Goal: Task Accomplishment & Management: Use online tool/utility

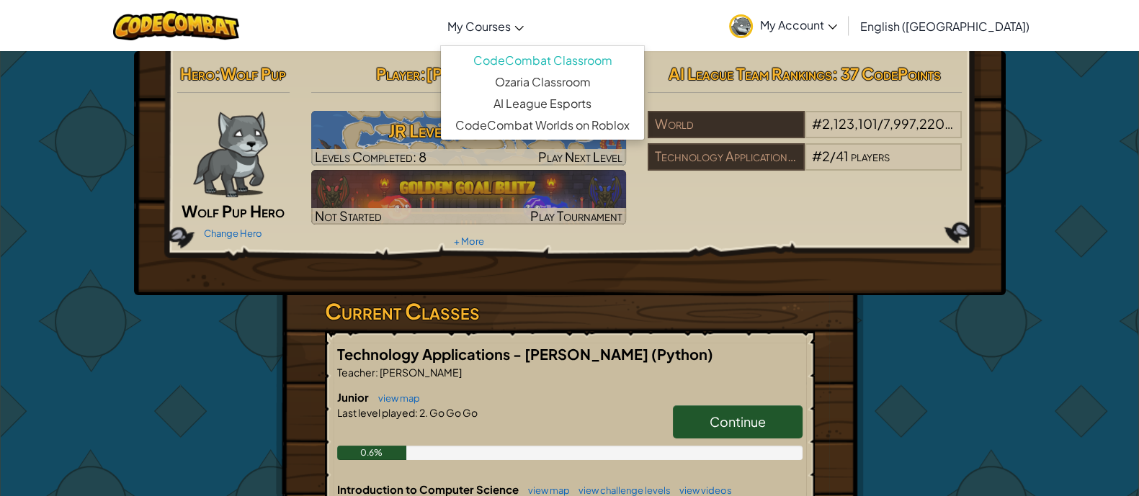
click at [531, 37] on link "My Courses" at bounding box center [485, 25] width 91 height 39
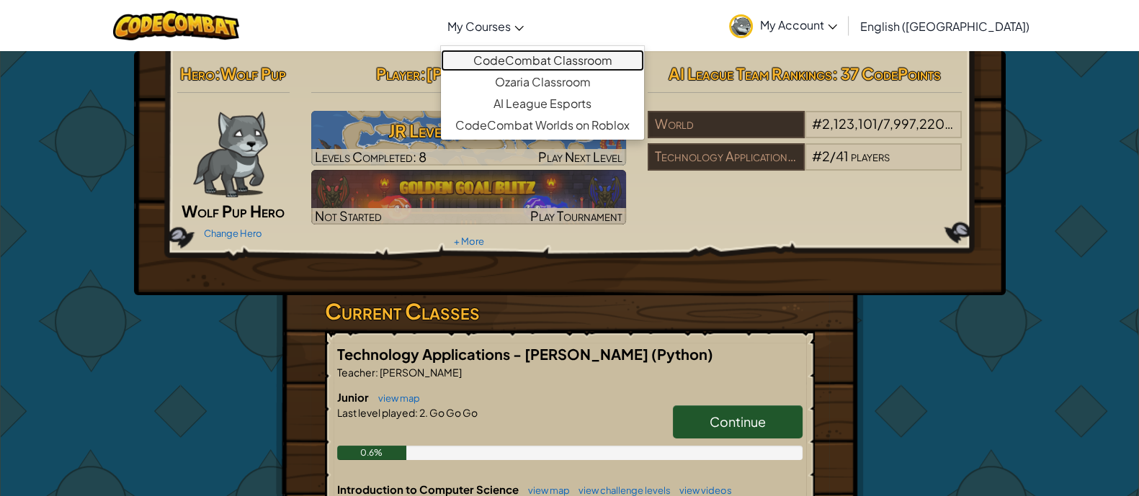
click at [575, 58] on link "CodeCombat Classroom" at bounding box center [542, 61] width 203 height 22
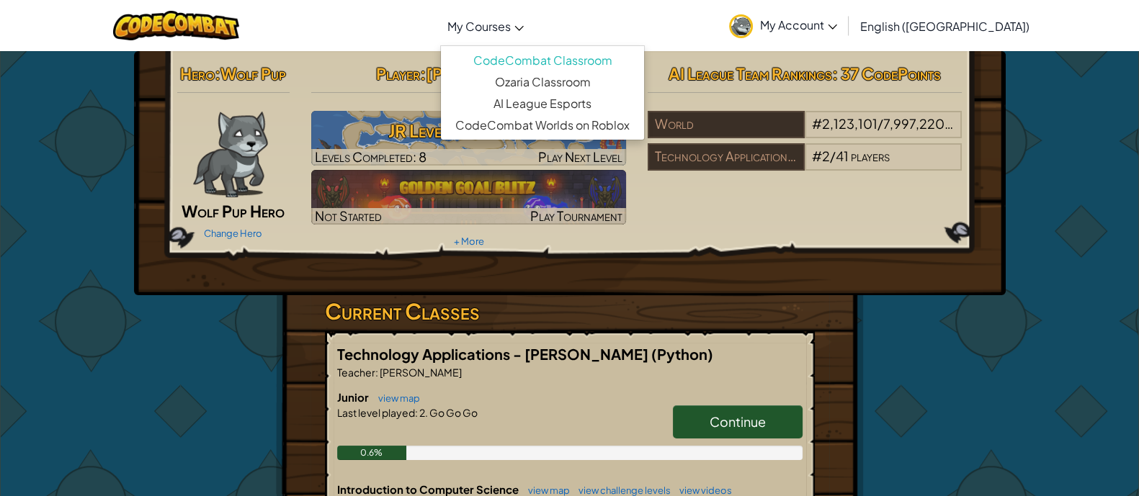
click at [720, 419] on span "Continue" at bounding box center [737, 421] width 56 height 17
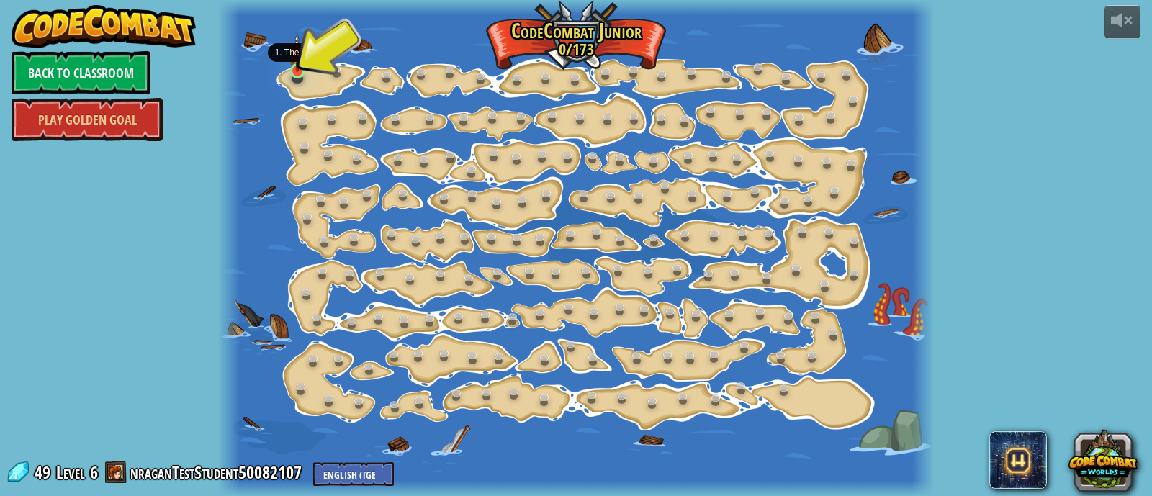
click at [302, 70] on img at bounding box center [297, 52] width 17 height 39
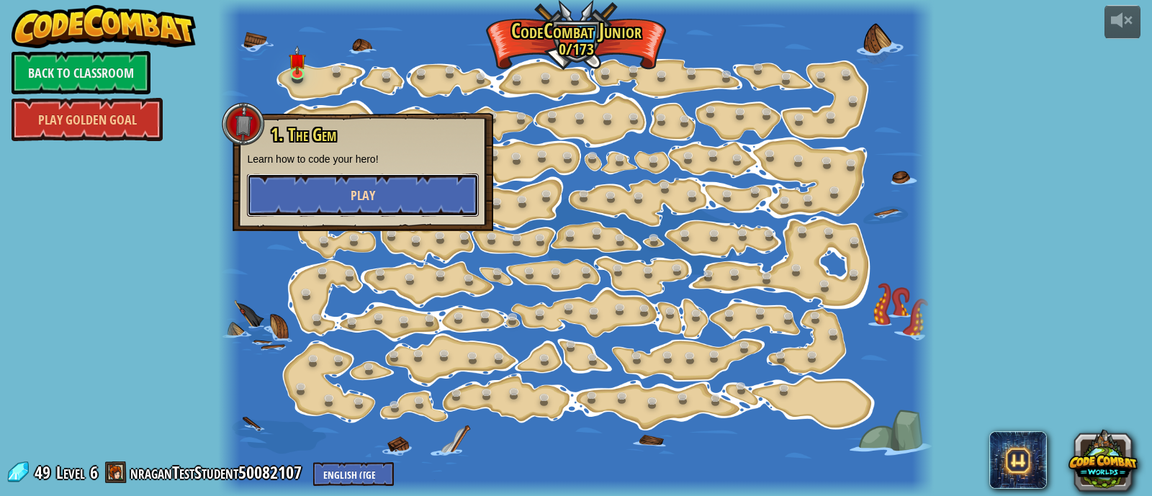
click at [366, 190] on span "Play" at bounding box center [363, 196] width 24 height 18
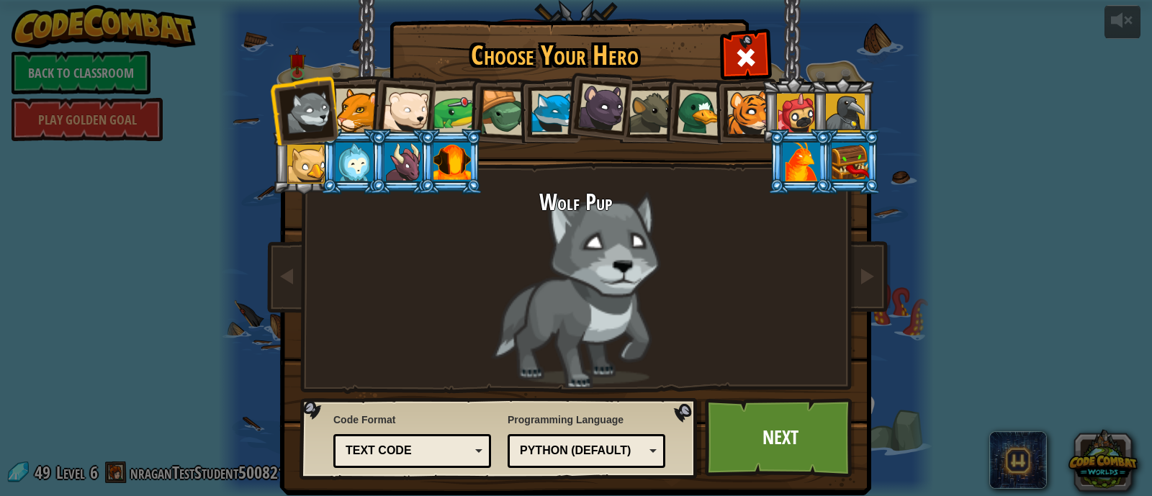
click at [493, 115] on div at bounding box center [504, 113] width 46 height 46
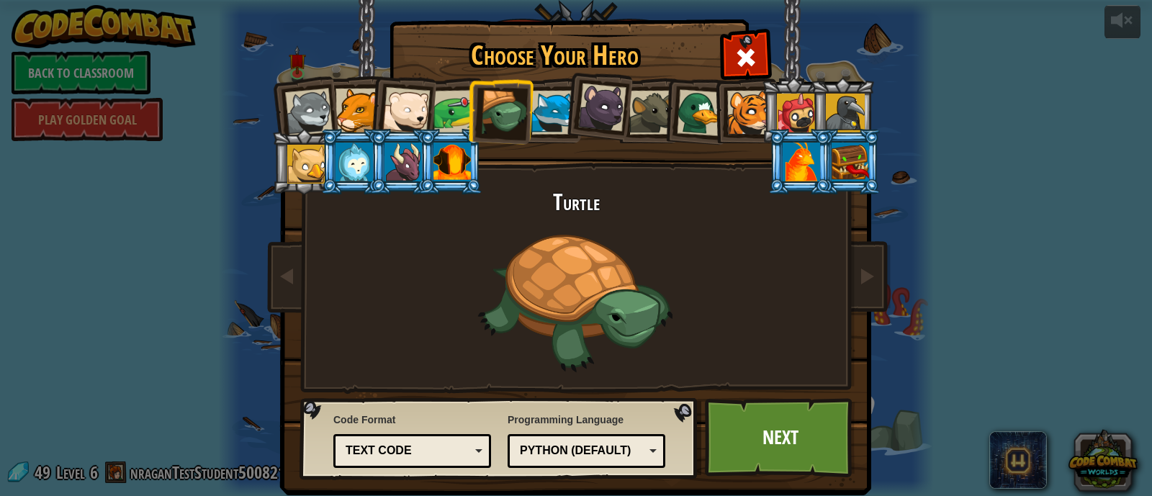
click at [794, 171] on div at bounding box center [801, 162] width 37 height 39
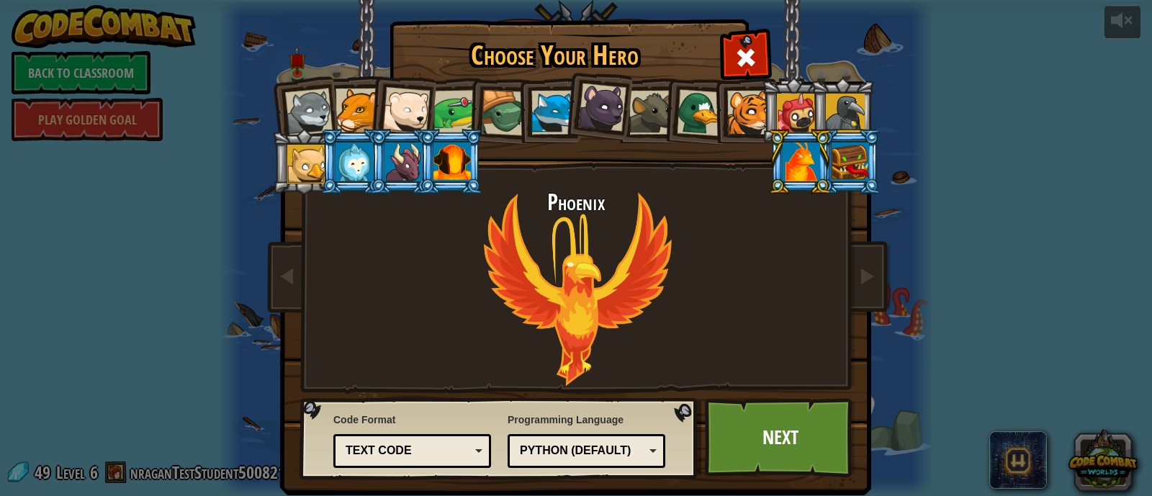
click at [840, 163] on div at bounding box center [850, 162] width 37 height 39
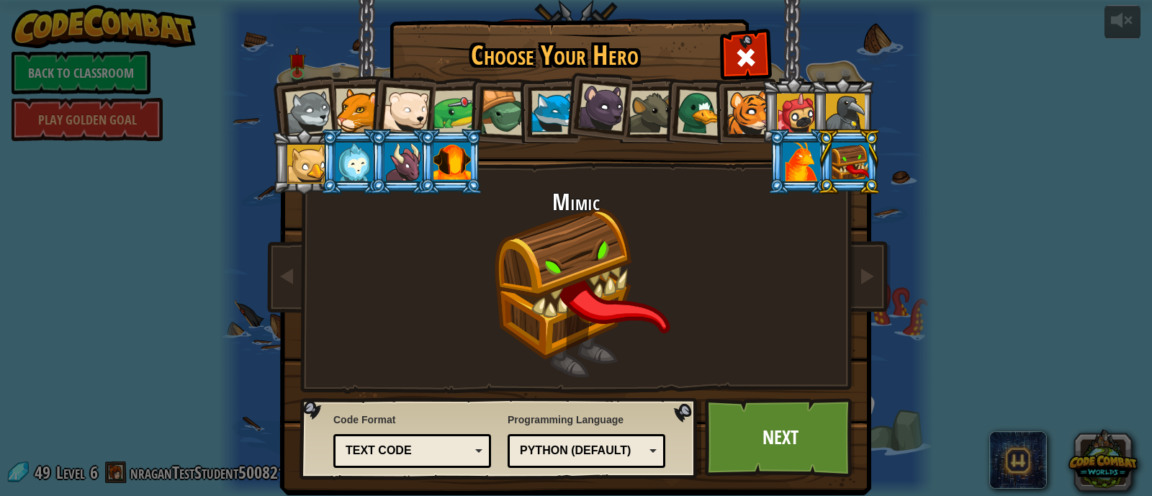
click at [794, 163] on div at bounding box center [801, 162] width 37 height 39
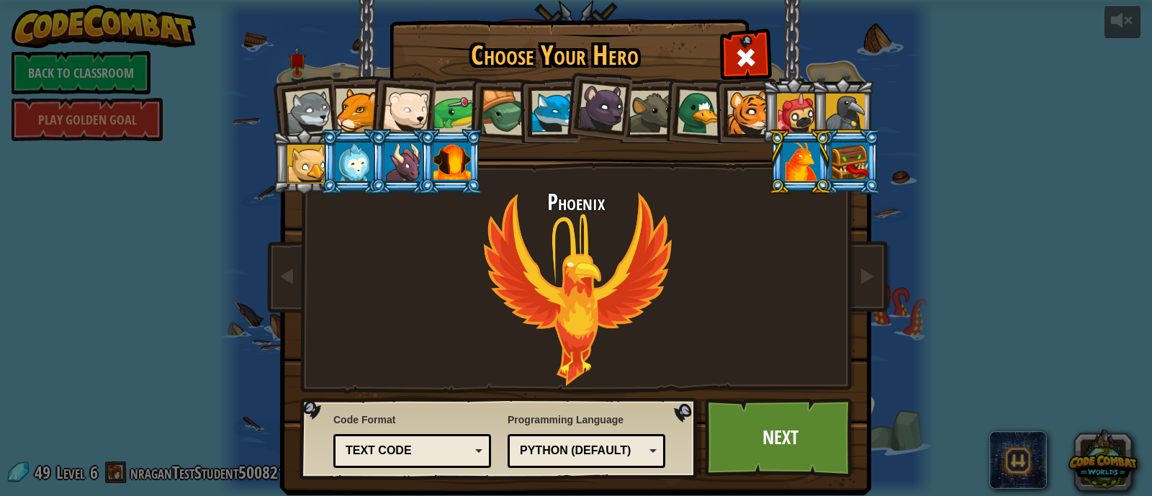
click at [439, 163] on div at bounding box center [452, 162] width 37 height 39
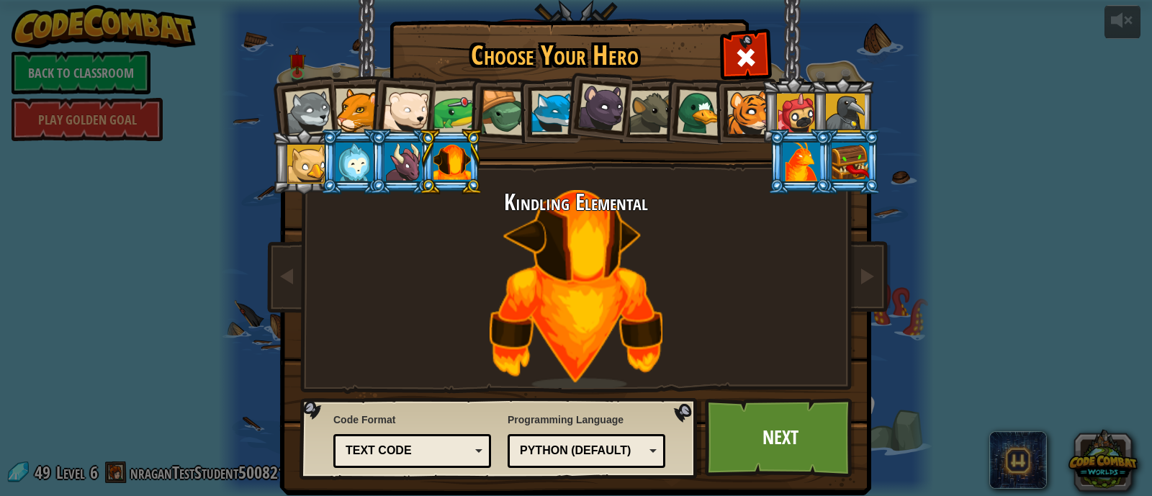
click at [680, 124] on div at bounding box center [700, 112] width 47 height 47
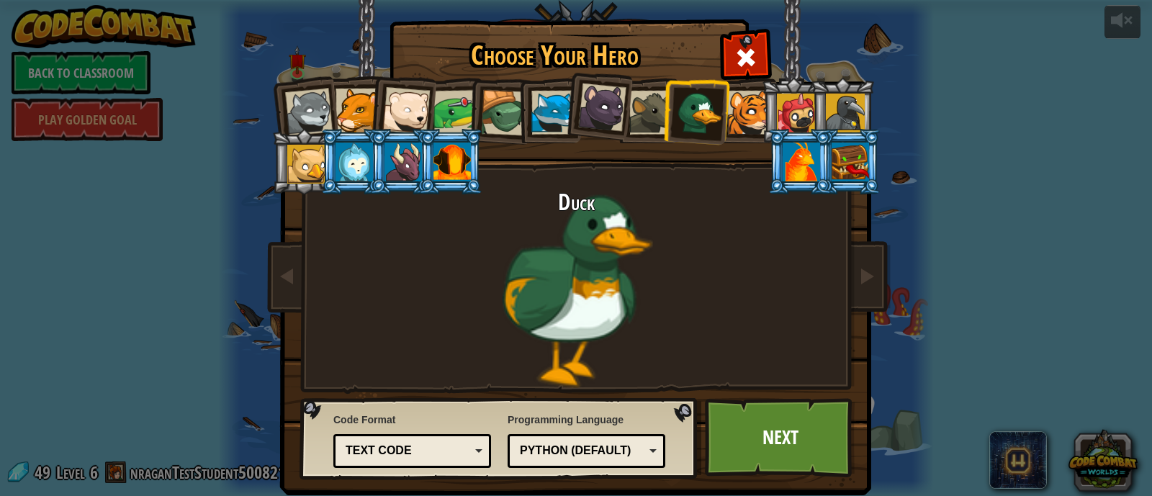
click at [833, 117] on div at bounding box center [845, 113] width 39 height 39
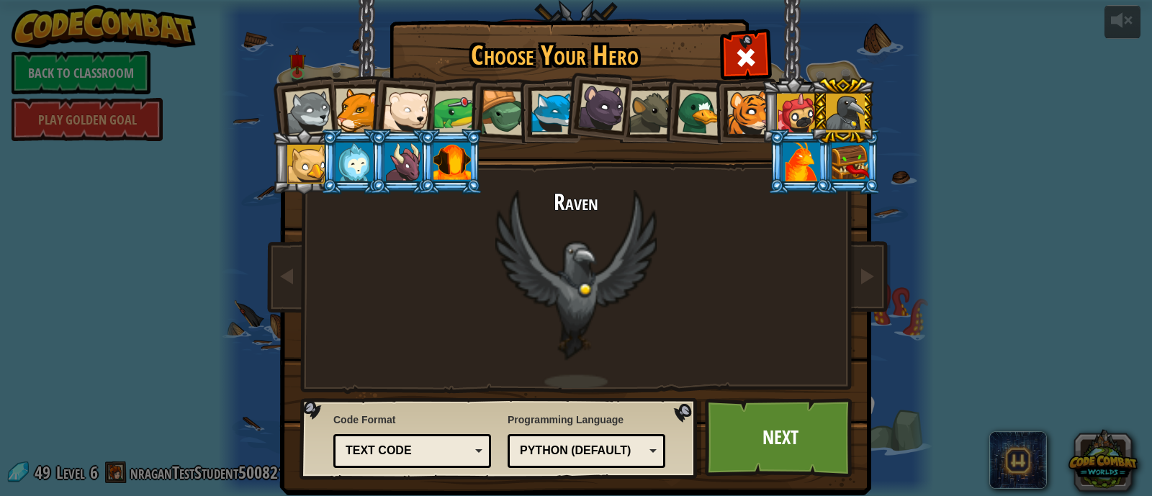
click at [443, 113] on div at bounding box center [456, 112] width 45 height 45
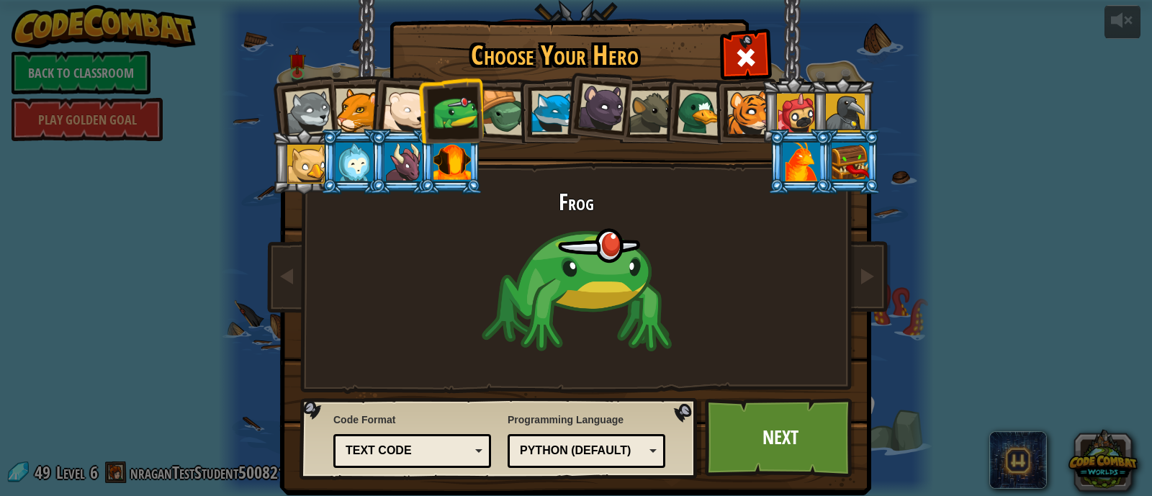
click at [507, 106] on div at bounding box center [504, 113] width 46 height 46
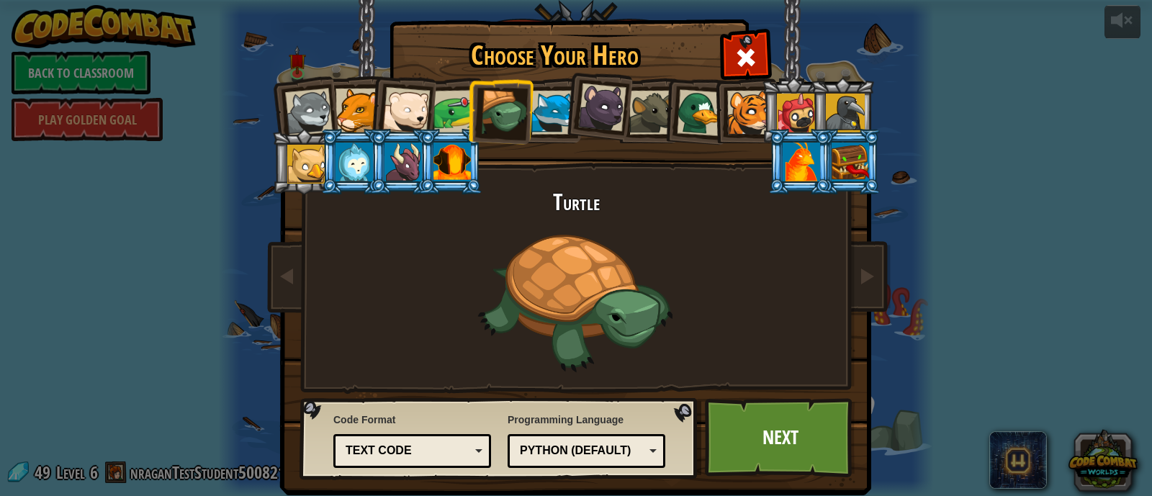
click at [351, 109] on div at bounding box center [358, 111] width 44 height 44
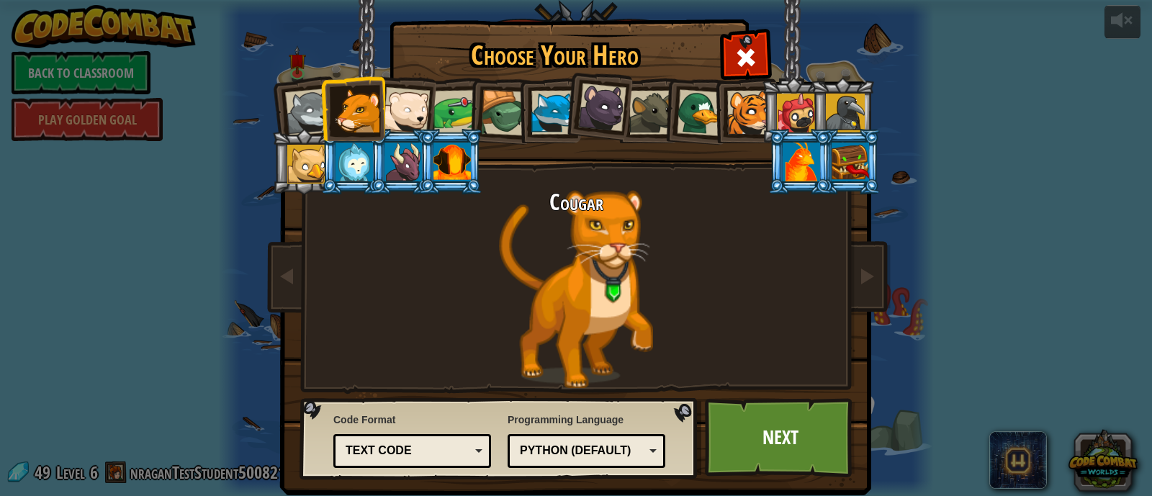
click at [506, 115] on div at bounding box center [504, 113] width 46 height 46
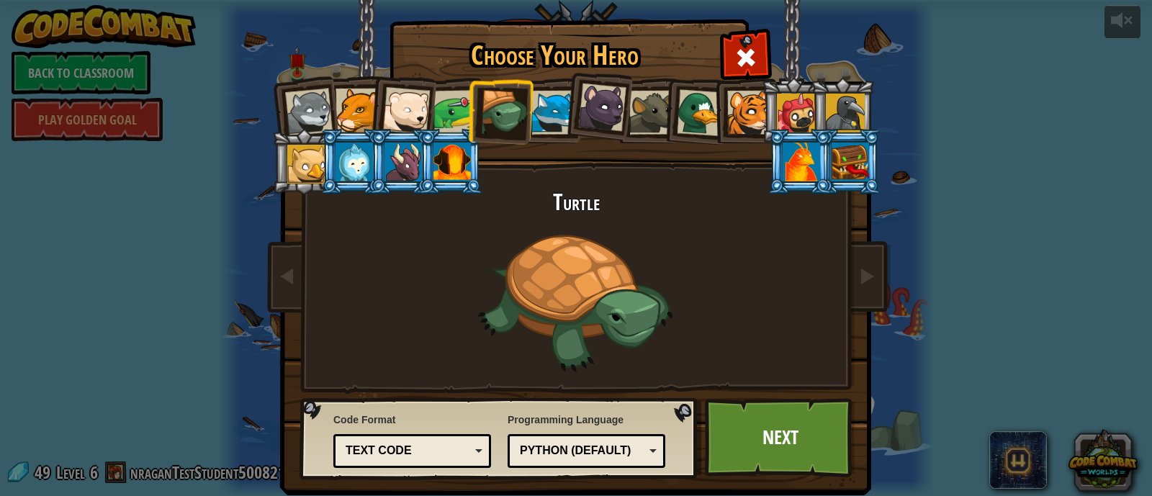
click at [390, 453] on div "Text code" at bounding box center [408, 451] width 125 height 17
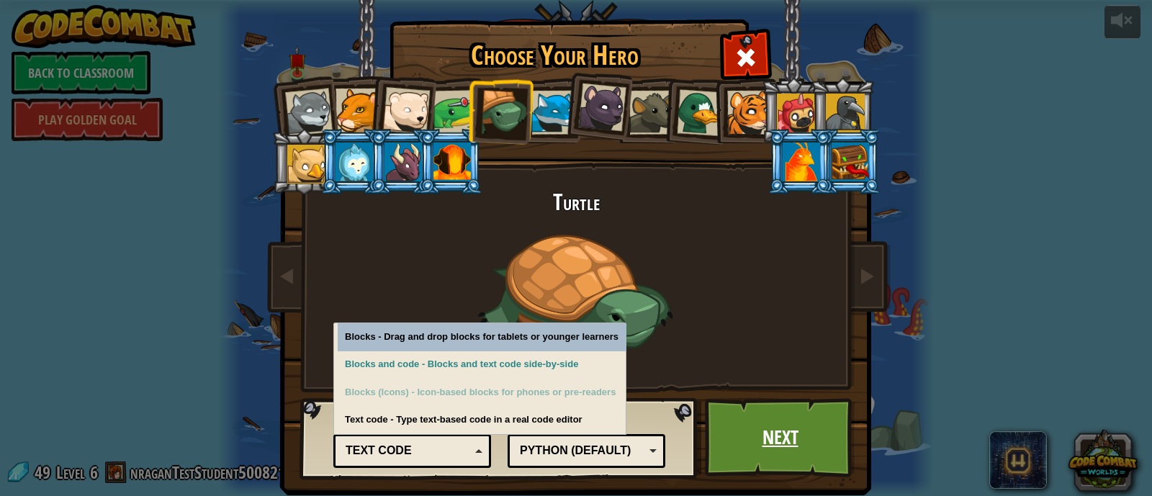
click at [754, 438] on link "Next" at bounding box center [780, 437] width 151 height 79
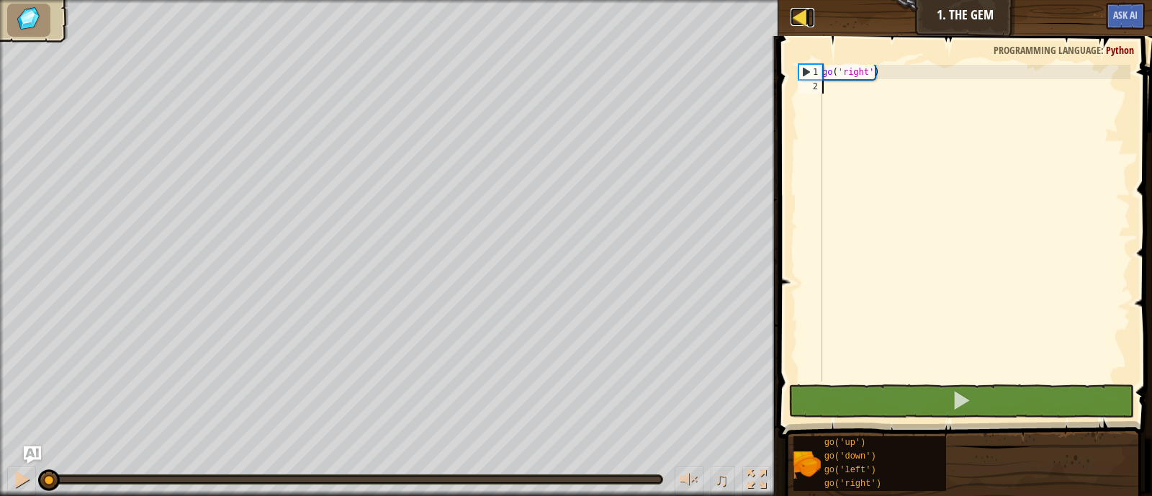
click at [807, 19] on div at bounding box center [800, 17] width 18 height 18
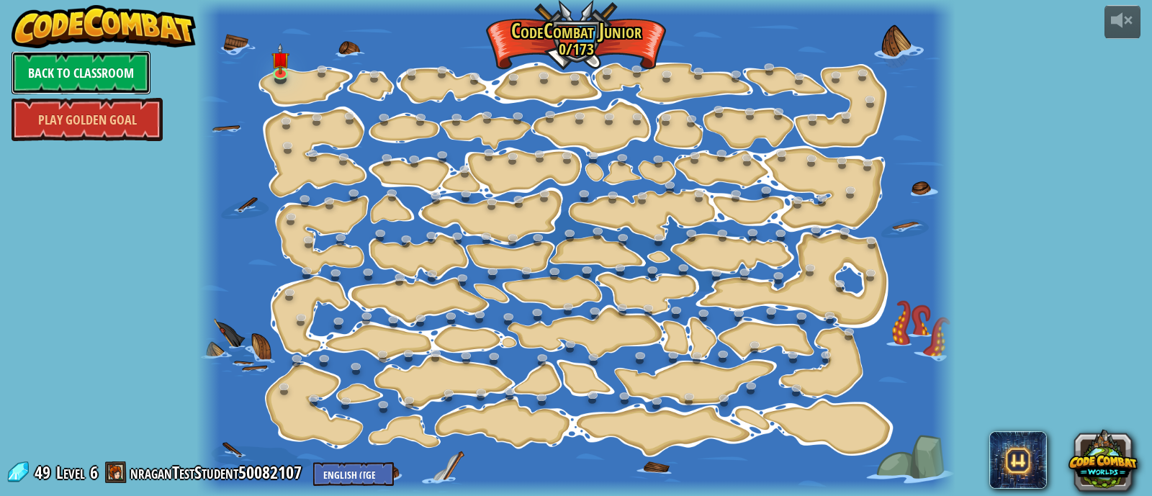
click at [94, 78] on link "Back to Classroom" at bounding box center [81, 72] width 139 height 43
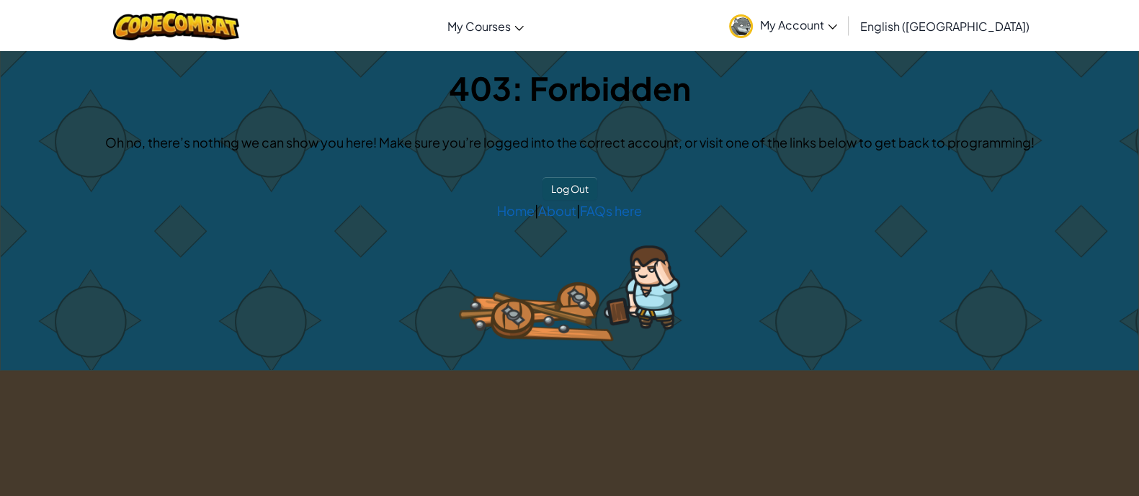
click at [844, 35] on link "My Account" at bounding box center [783, 25] width 122 height 45
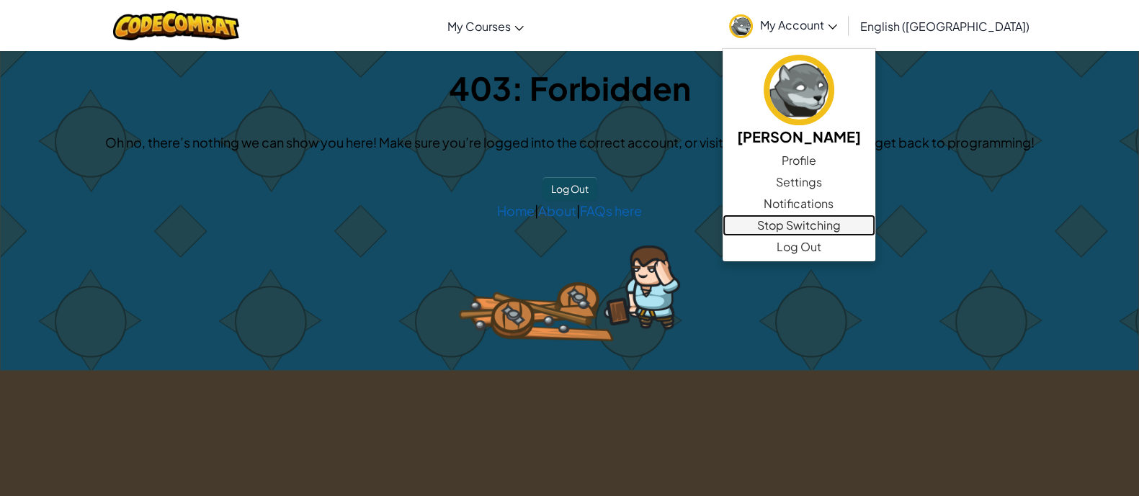
click at [875, 224] on link "Stop Switching" at bounding box center [798, 226] width 153 height 22
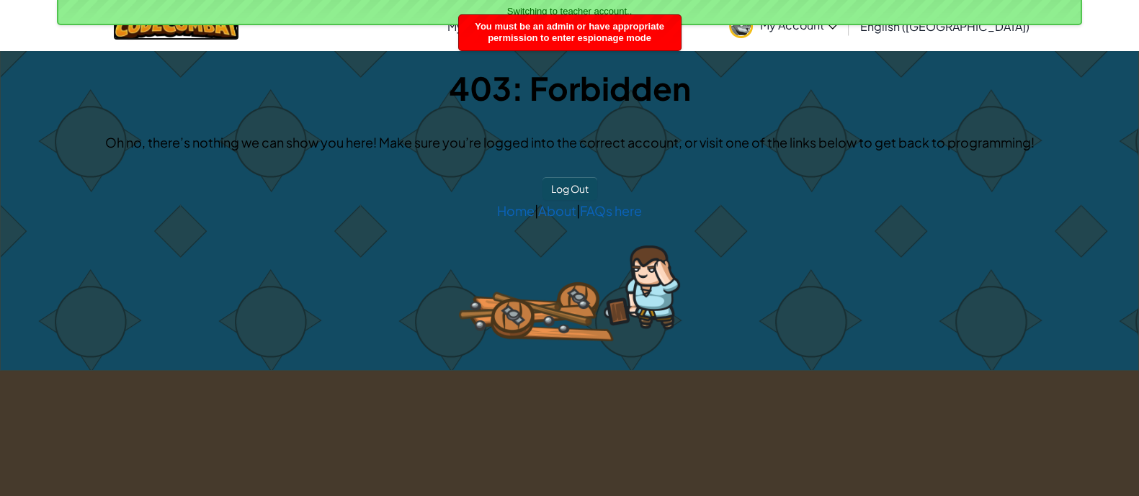
click at [226, 31] on img at bounding box center [176, 26] width 126 height 30
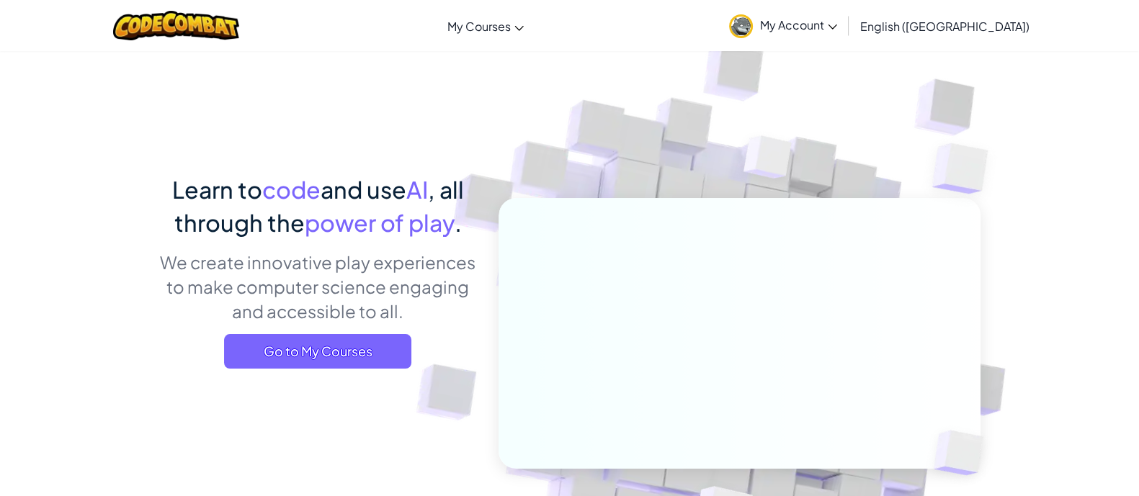
click at [837, 31] on span "My Account" at bounding box center [798, 24] width 77 height 15
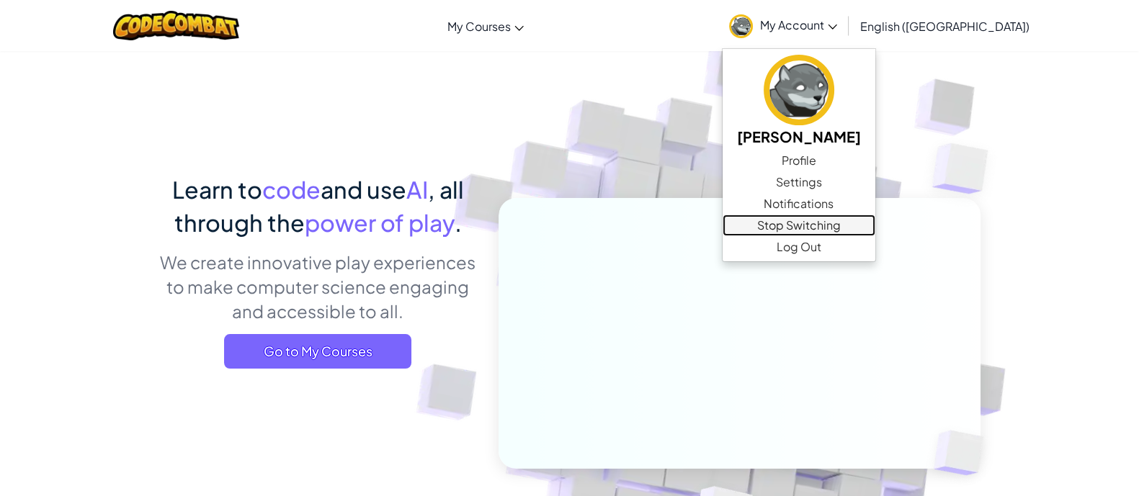
click at [875, 221] on link "Stop Switching" at bounding box center [798, 226] width 153 height 22
